Goal: Consume media (video, audio): Consume media (video, audio)

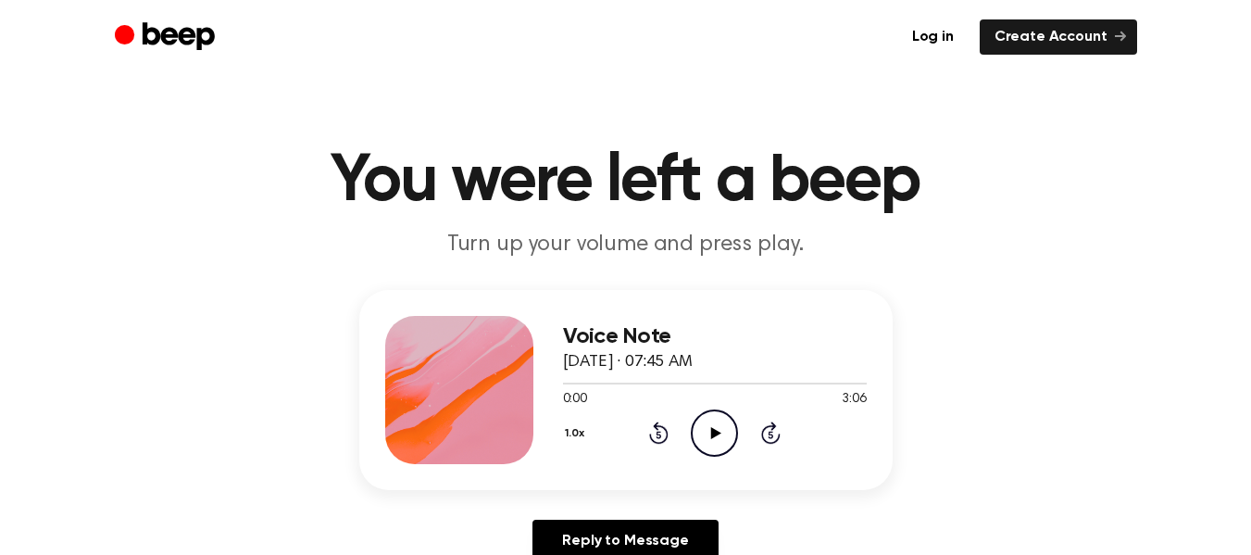
click at [722, 432] on icon "Play Audio" at bounding box center [714, 432] width 47 height 47
click at [722, 432] on icon "Pause Audio" at bounding box center [714, 432] width 47 height 47
click at [722, 432] on icon "Play Audio" at bounding box center [714, 432] width 47 height 47
drag, startPoint x: 595, startPoint y: 381, endPoint x: 514, endPoint y: 392, distance: 82.1
click at [514, 392] on div "Voice Note [DATE] · 07:45 AM 0:27 3:06 Your browser does not support the [objec…" at bounding box center [625, 390] width 533 height 200
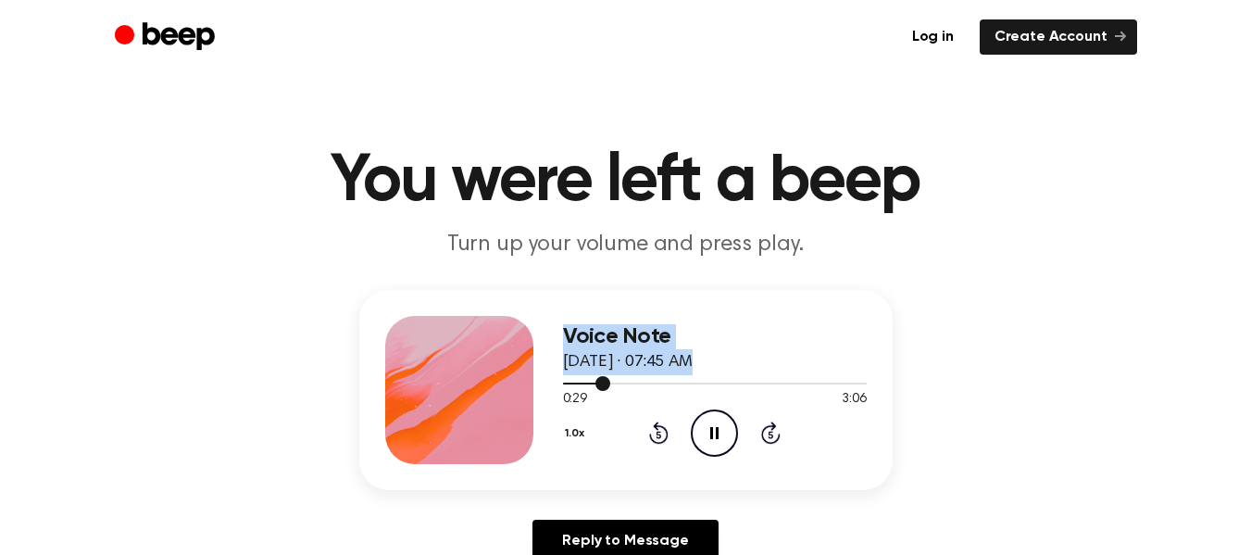
click at [581, 380] on div at bounding box center [715, 382] width 304 height 15
drag, startPoint x: 573, startPoint y: 381, endPoint x: 539, endPoint y: 386, distance: 34.6
click at [539, 386] on div "Voice Note [DATE] · 07:45 AM 0:12 3:06 Your browser does not support the [objec…" at bounding box center [625, 390] width 533 height 200
click at [563, 383] on div at bounding box center [715, 382] width 304 height 15
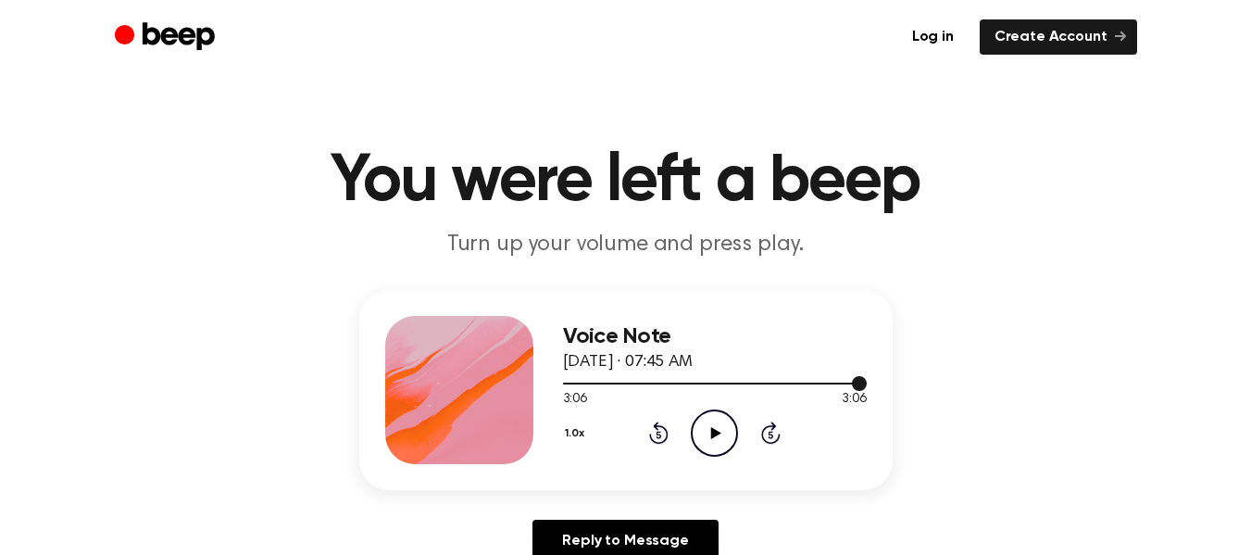
click at [706, 382] on div at bounding box center [715, 383] width 304 height 2
click at [720, 438] on icon "Play Audio" at bounding box center [714, 432] width 47 height 47
click at [581, 438] on button "1.0x" at bounding box center [577, 433] width 29 height 31
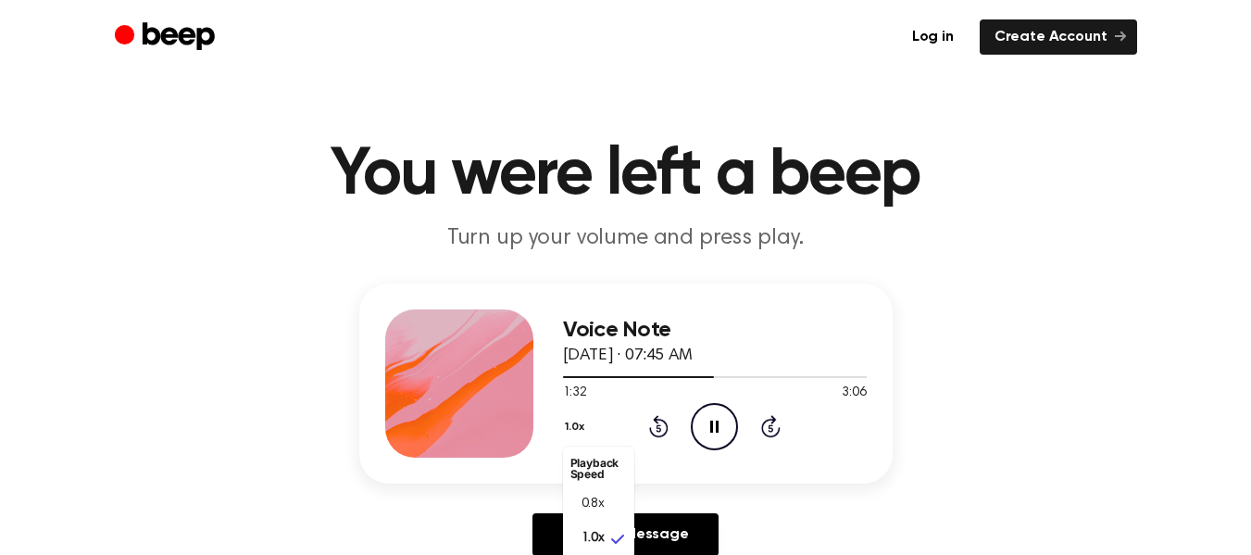
scroll to position [8, 0]
drag, startPoint x: 911, startPoint y: 514, endPoint x: 934, endPoint y: 466, distance: 53.4
click at [927, 482] on div "Voice Note [DATE] · 07:45 AM 1:34 3:06 Your browser does not support the [objec…" at bounding box center [625, 426] width 1206 height 287
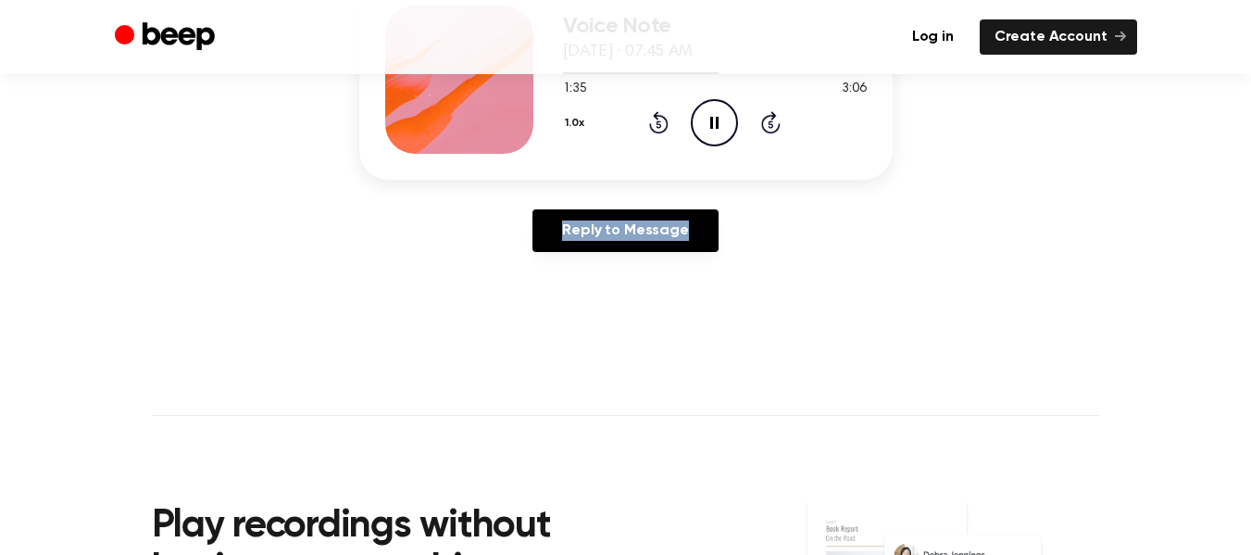
scroll to position [297, 0]
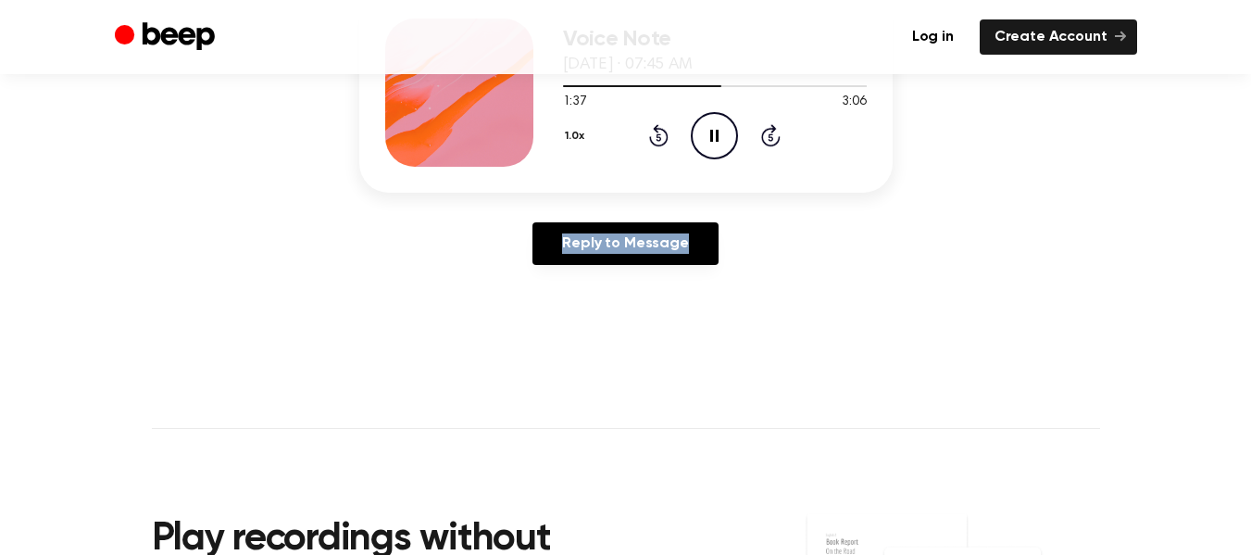
click at [571, 134] on button "1.0x" at bounding box center [577, 135] width 29 height 31
click at [620, 345] on li "2.0x" at bounding box center [598, 350] width 71 height 34
